Goal: Transaction & Acquisition: Register for event/course

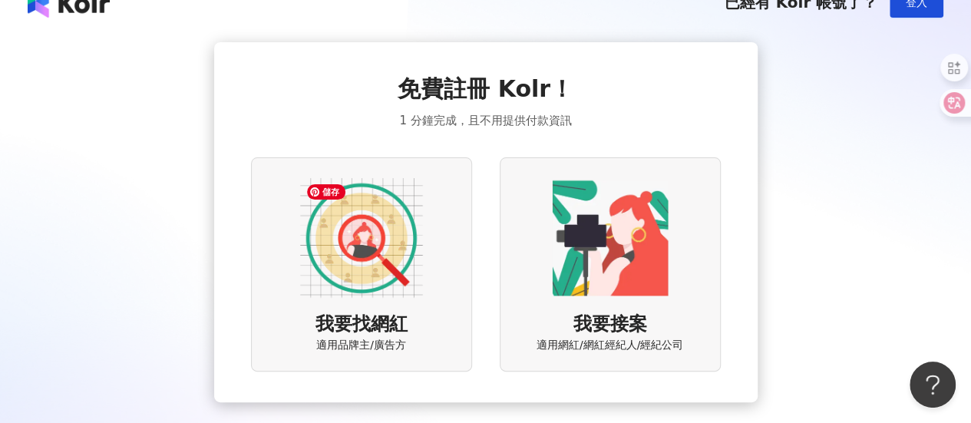
click at [333, 236] on img at bounding box center [361, 238] width 123 height 123
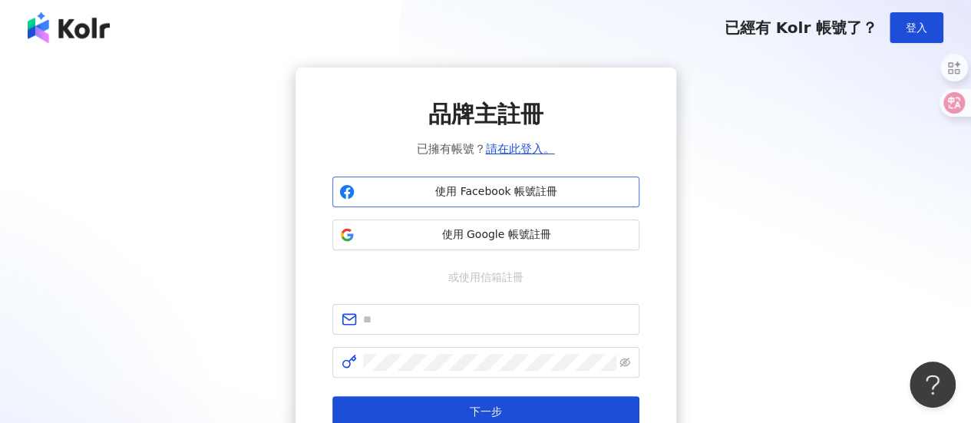
click at [419, 187] on span "使用 Facebook 帳號註冊" at bounding box center [497, 191] width 272 height 15
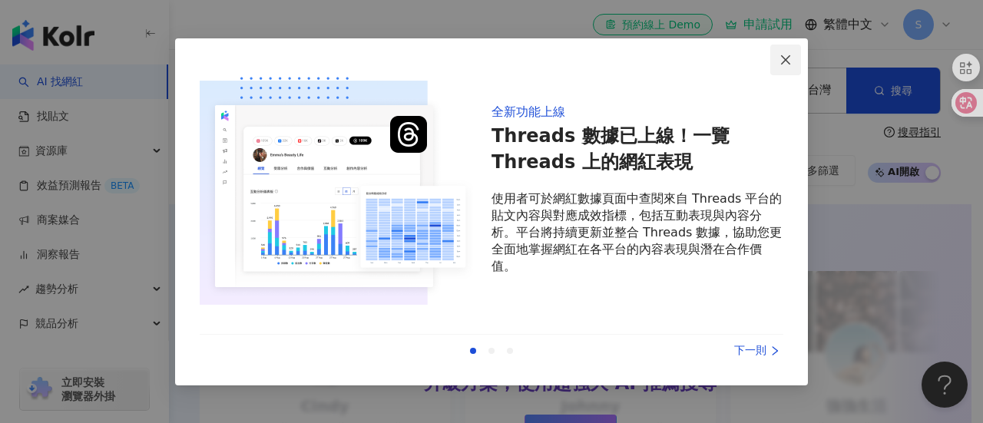
click at [779, 58] on span "Close" at bounding box center [785, 60] width 31 height 12
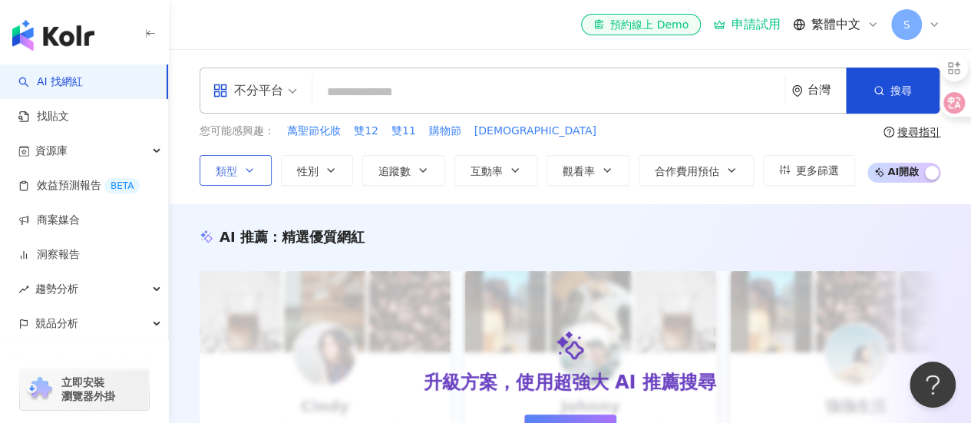
click at [263, 170] on button "類型" at bounding box center [236, 170] width 72 height 31
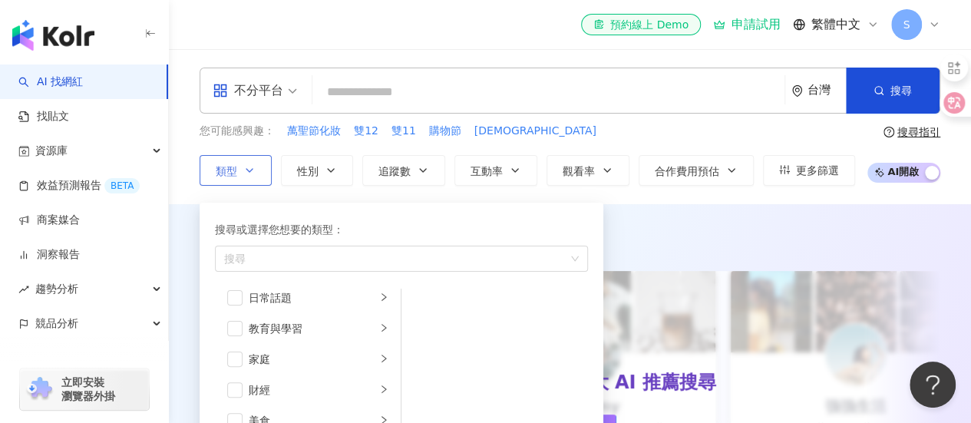
scroll to position [102, 0]
click at [232, 331] on span "button" at bounding box center [234, 327] width 15 height 15
click at [379, 332] on div "button" at bounding box center [383, 327] width 9 height 15
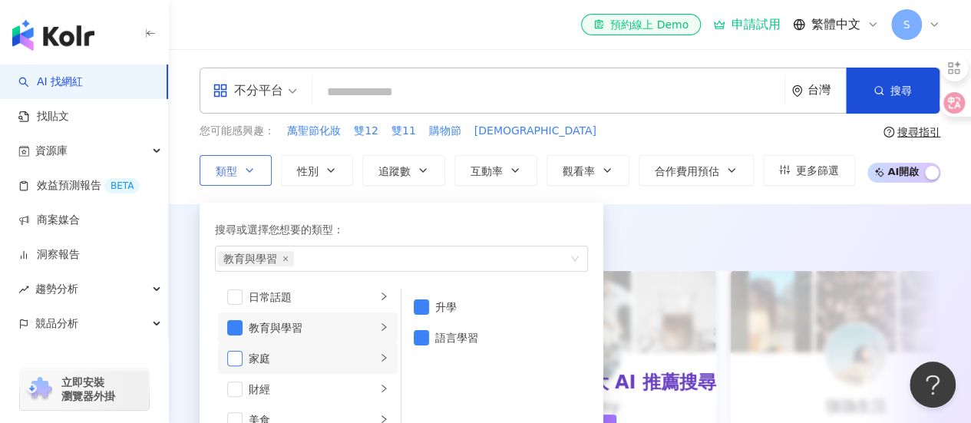
click at [238, 362] on span "button" at bounding box center [234, 358] width 15 height 15
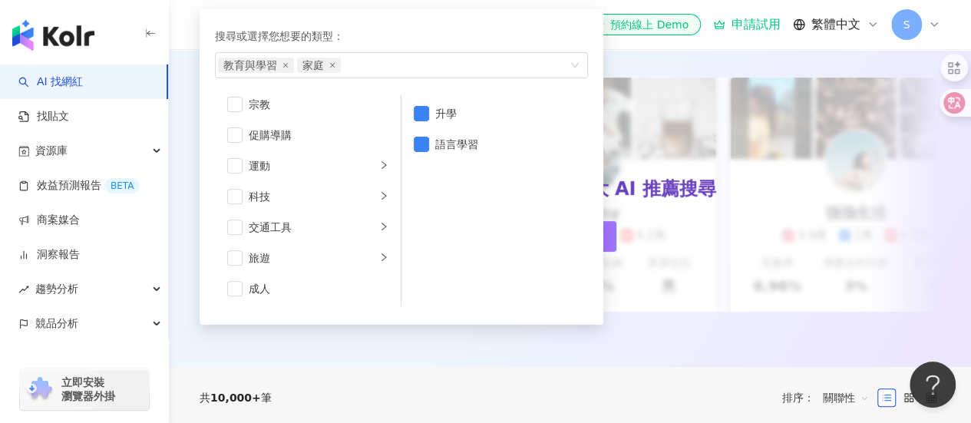
scroll to position [230, 0]
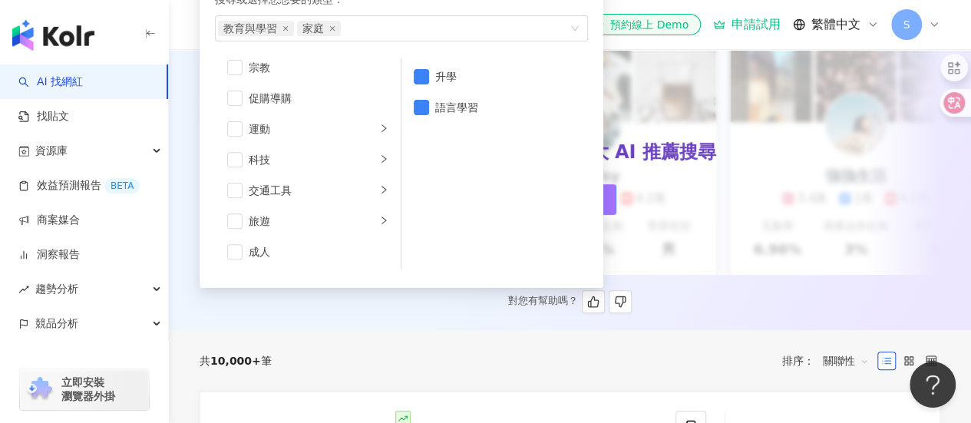
click at [645, 302] on div "對您有幫助嗎？" at bounding box center [570, 301] width 741 height 23
